Goal: Transaction & Acquisition: Purchase product/service

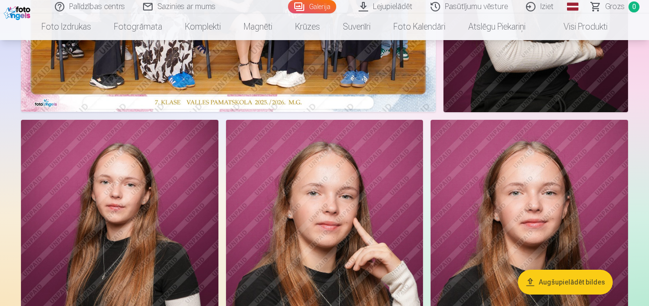
scroll to position [279, 0]
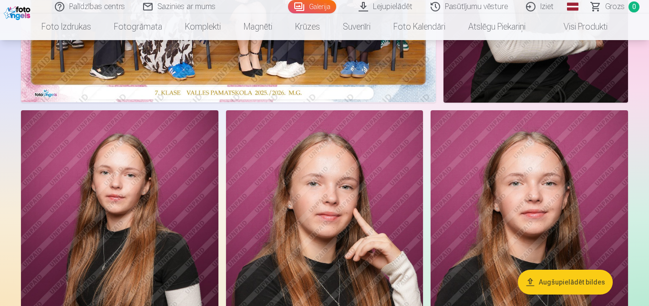
click at [564, 282] on button "Augšupielādēt bildes" at bounding box center [565, 281] width 95 height 25
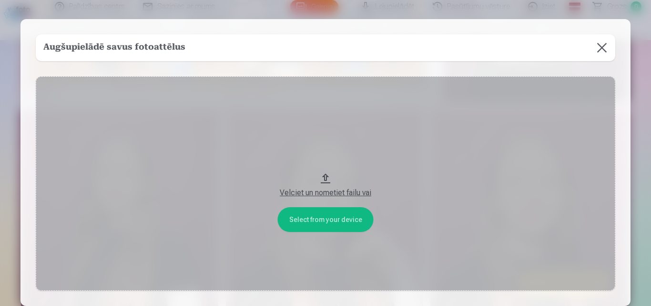
click at [345, 221] on button "Velciet un nometiet failu vai" at bounding box center [326, 183] width 580 height 214
click at [601, 48] on button at bounding box center [602, 47] width 27 height 27
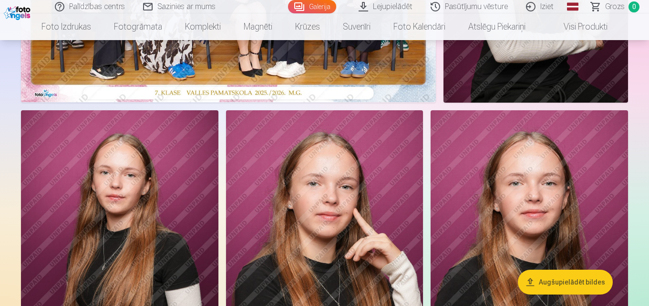
click at [480, 6] on link "Pasūtījumu vēsture" at bounding box center [469, 6] width 95 height 13
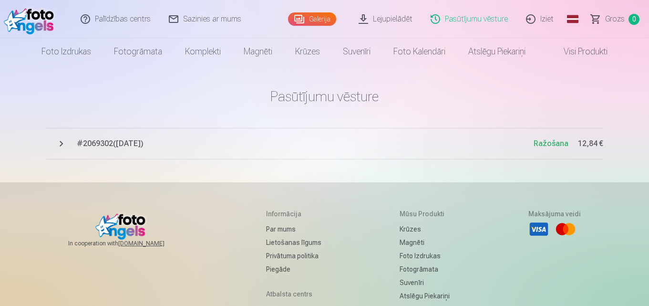
click at [91, 143] on span "# 2069302 ( 11.10.2025 )" at bounding box center [305, 143] width 457 height 11
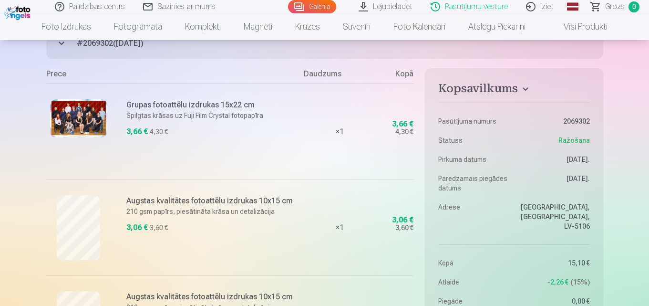
scroll to position [132, 0]
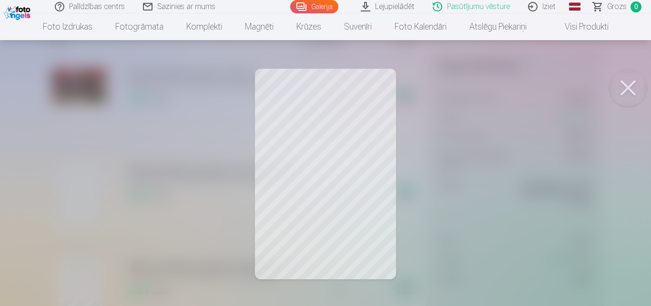
click at [380, 140] on div at bounding box center [325, 153] width 651 height 306
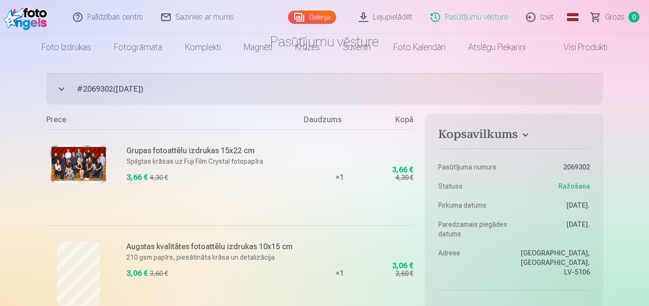
scroll to position [0, 0]
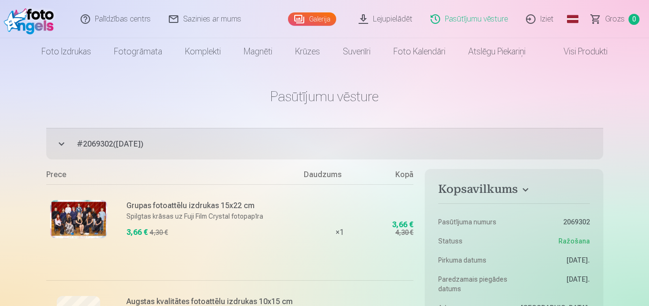
click at [397, 20] on link "Lejupielādēt" at bounding box center [386, 19] width 72 height 38
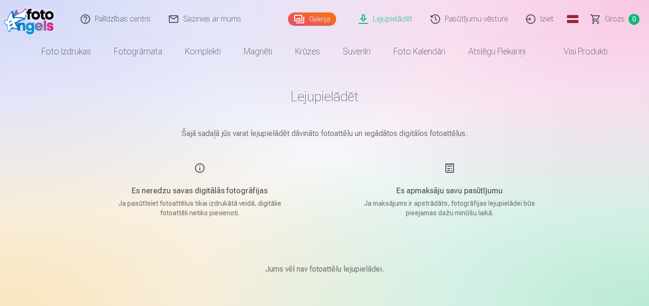
click at [330, 98] on h1 "Lejupielādēt" at bounding box center [324, 96] width 477 height 17
click at [389, 19] on link "Lejupielādēt" at bounding box center [386, 19] width 72 height 38
click at [318, 17] on link "Galerija" at bounding box center [312, 18] width 48 height 13
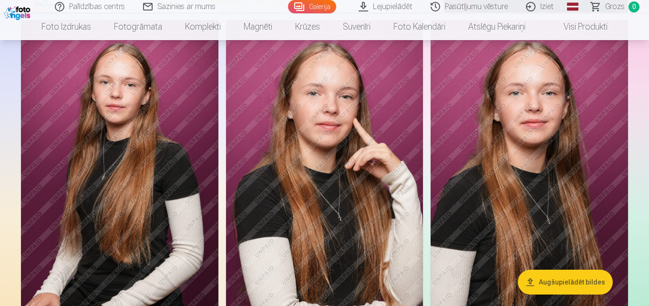
scroll to position [397, 0]
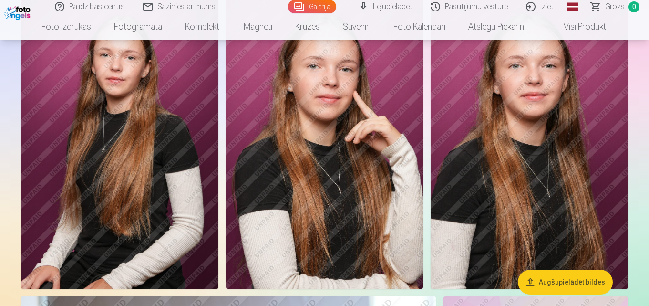
click at [551, 183] on img at bounding box center [528, 141] width 197 height 296
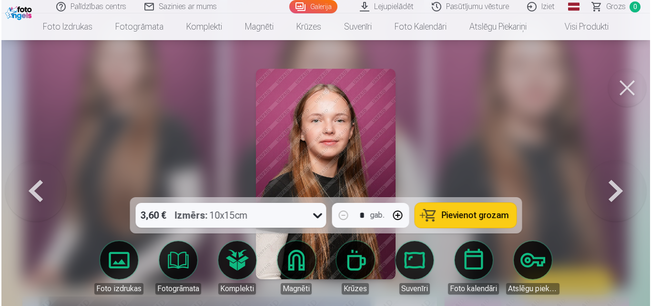
scroll to position [398, 0]
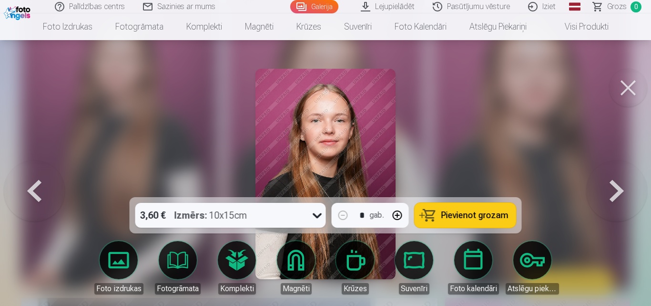
click at [318, 216] on icon at bounding box center [317, 214] width 15 height 15
click at [490, 153] on div at bounding box center [325, 153] width 651 height 306
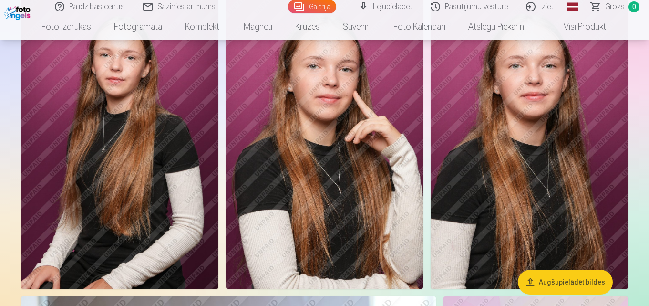
click at [317, 209] on img at bounding box center [324, 141] width 197 height 296
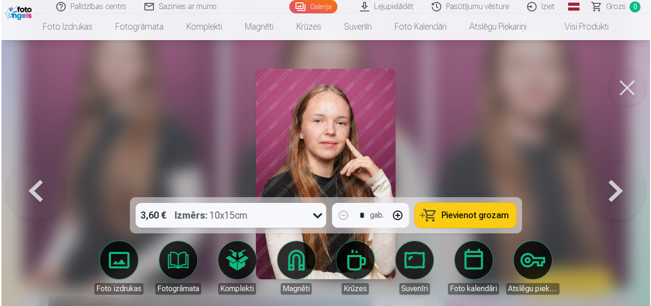
scroll to position [398, 0]
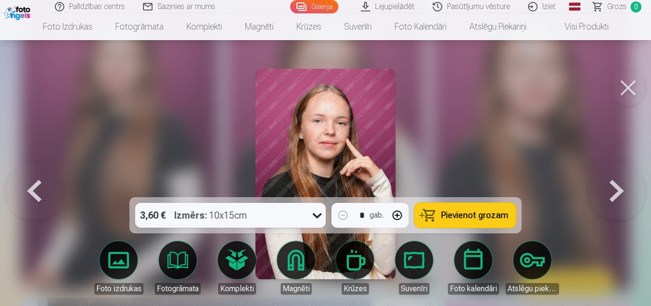
click at [482, 214] on span "Pievienot grozam" at bounding box center [474, 215] width 67 height 9
click at [623, 4] on span "Grozs" at bounding box center [617, 6] width 20 height 11
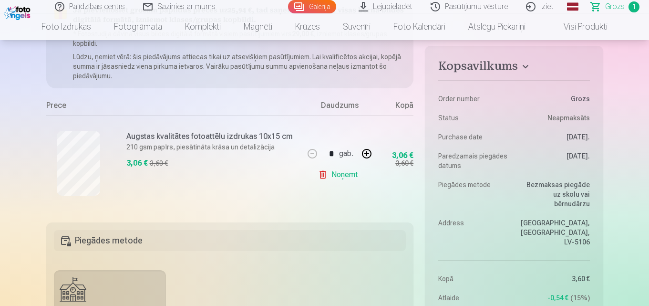
scroll to position [80, 0]
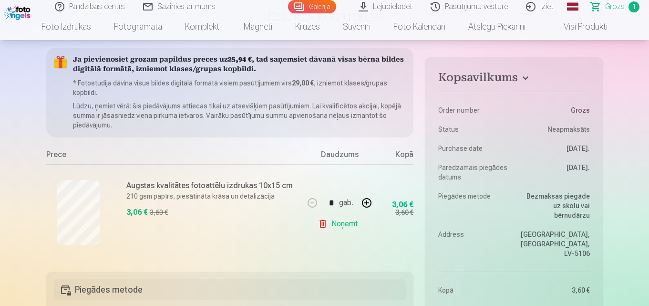
click at [347, 224] on link "Noņemt" at bounding box center [339, 223] width 43 height 19
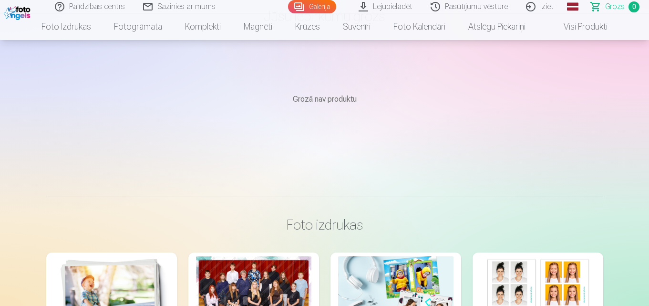
click at [548, 8] on link "Iziet" at bounding box center [540, 6] width 46 height 13
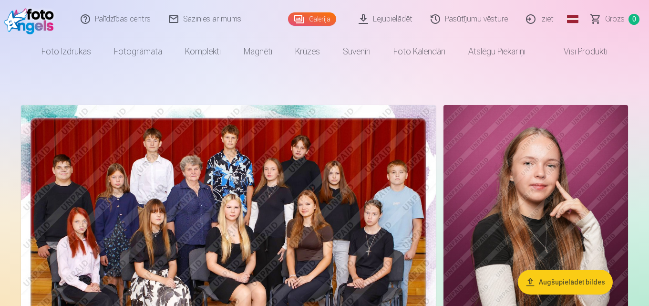
click at [379, 17] on link "Lejupielādēt" at bounding box center [386, 19] width 72 height 38
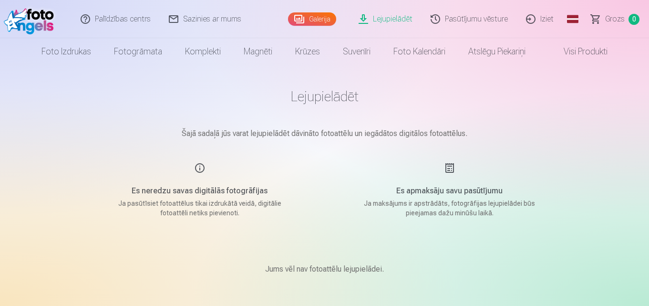
click at [319, 18] on link "Galerija" at bounding box center [312, 18] width 48 height 13
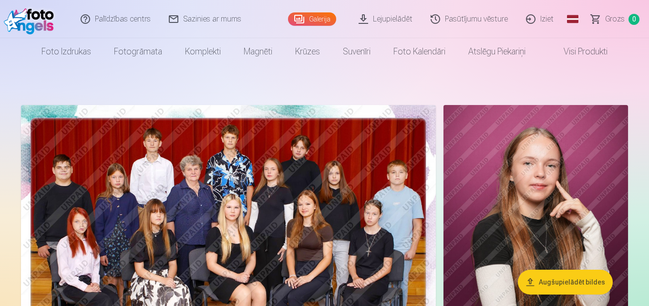
click at [319, 18] on link "Galerija" at bounding box center [312, 18] width 48 height 13
click at [521, 192] on img at bounding box center [535, 243] width 184 height 277
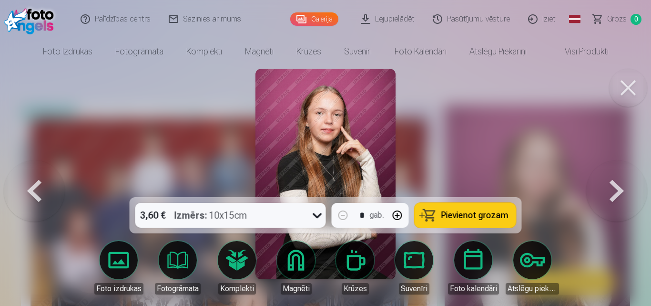
click at [466, 216] on span "Pievienot grozam" at bounding box center [474, 215] width 67 height 9
click at [614, 17] on span "Grozs" at bounding box center [617, 18] width 20 height 11
